Goal: Communication & Community: Answer question/provide support

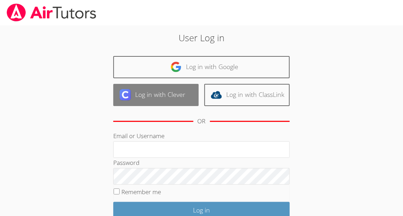
click at [125, 86] on link "Log in with Clever" at bounding box center [155, 95] width 85 height 22
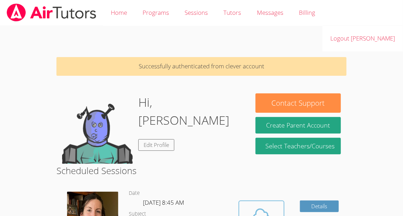
click at [260, 206] on icon at bounding box center [262, 216] width 20 height 20
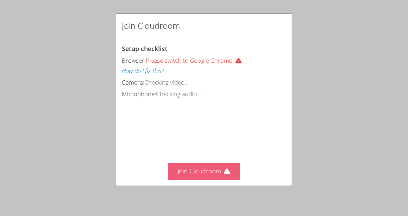
click at [191, 173] on button "Join Cloudroom" at bounding box center [204, 171] width 72 height 17
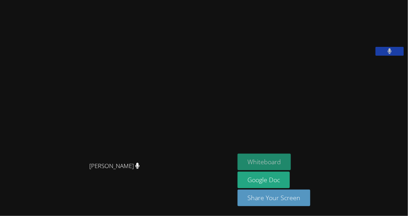
click at [272, 164] on button "Whiteboard" at bounding box center [263, 162] width 53 height 17
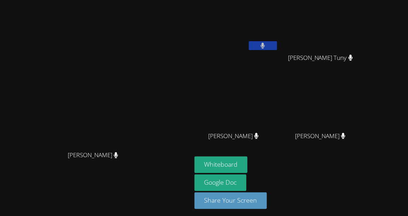
click at [265, 46] on icon at bounding box center [263, 46] width 4 height 6
click at [277, 44] on button at bounding box center [263, 45] width 28 height 9
click at [265, 46] on icon at bounding box center [262, 46] width 5 height 6
click at [277, 41] on button at bounding box center [263, 45] width 28 height 9
click at [118, 158] on icon at bounding box center [116, 155] width 5 height 6
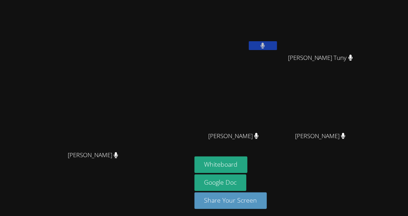
click at [118, 158] on icon at bounding box center [116, 155] width 5 height 6
click at [354, 5] on video at bounding box center [323, 26] width 84 height 47
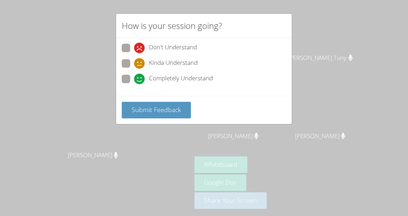
click at [206, 79] on span "Completely Understand" at bounding box center [181, 79] width 64 height 11
click at [140, 79] on input "Completely Understand" at bounding box center [137, 78] width 6 height 6
radio input "true"
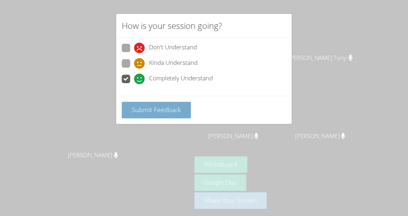
click at [179, 116] on button "Submit Feedback" at bounding box center [156, 110] width 69 height 17
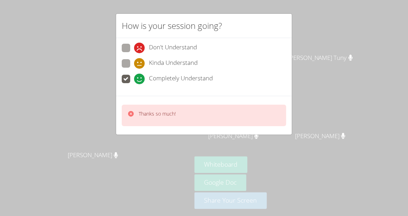
click at [130, 113] on icon at bounding box center [130, 113] width 7 height 7
click at [128, 114] on icon at bounding box center [131, 114] width 6 height 6
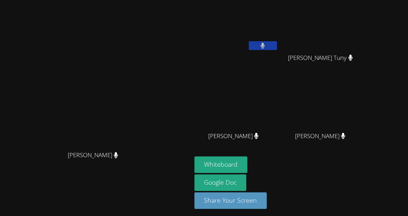
click at [277, 44] on button at bounding box center [263, 45] width 28 height 9
click at [277, 45] on button at bounding box center [263, 45] width 28 height 9
click at [365, 35] on video at bounding box center [323, 26] width 84 height 47
click at [365, 36] on video at bounding box center [323, 26] width 84 height 47
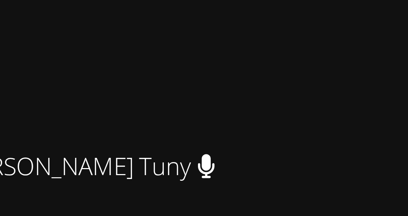
click at [365, 43] on video at bounding box center [323, 26] width 84 height 47
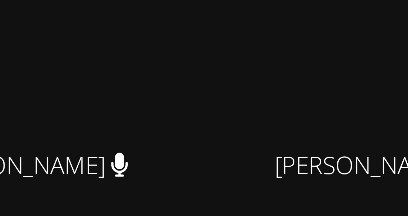
click at [274, 123] on video at bounding box center [236, 104] width 84 height 47
click at [276, 123] on video at bounding box center [236, 104] width 84 height 47
click at [278, 124] on video at bounding box center [236, 104] width 84 height 47
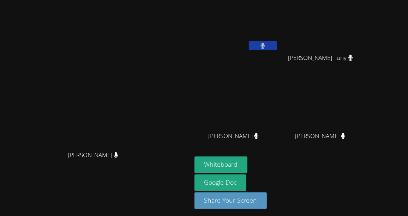
click at [192, 1] on main "Elizabeth Hays Elizabeth Hays" at bounding box center [96, 109] width 192 height 219
click at [266, 4] on video at bounding box center [236, 26] width 84 height 47
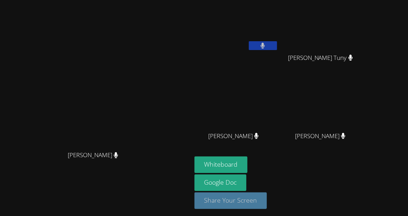
click at [267, 201] on button "Share Your Screen" at bounding box center [230, 201] width 73 height 17
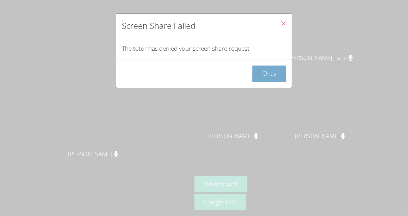
click at [270, 71] on button "Okay" at bounding box center [269, 74] width 34 height 17
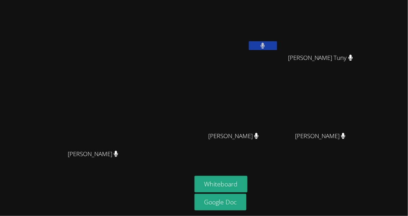
click at [278, 21] on video at bounding box center [236, 26] width 84 height 47
click at [278, 92] on video at bounding box center [236, 104] width 84 height 47
click at [43, 116] on video at bounding box center [96, 94] width 106 height 104
click at [43, 117] on video at bounding box center [96, 94] width 106 height 104
click at [277, 43] on button at bounding box center [263, 45] width 28 height 9
